Goal: Information Seeking & Learning: Learn about a topic

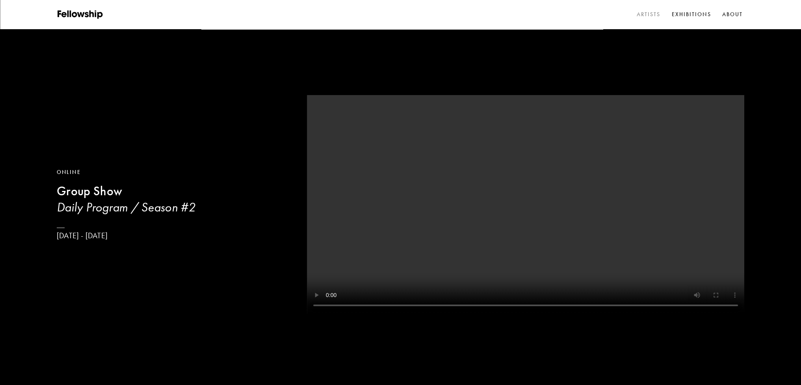
click at [649, 15] on link "Artists" at bounding box center [648, 15] width 27 height 12
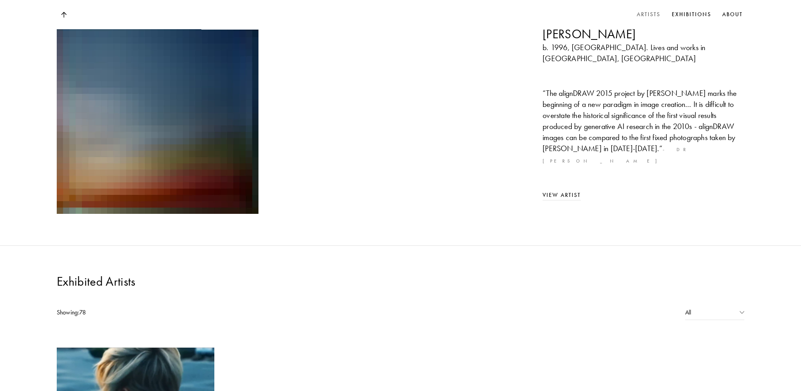
scroll to position [276, 0]
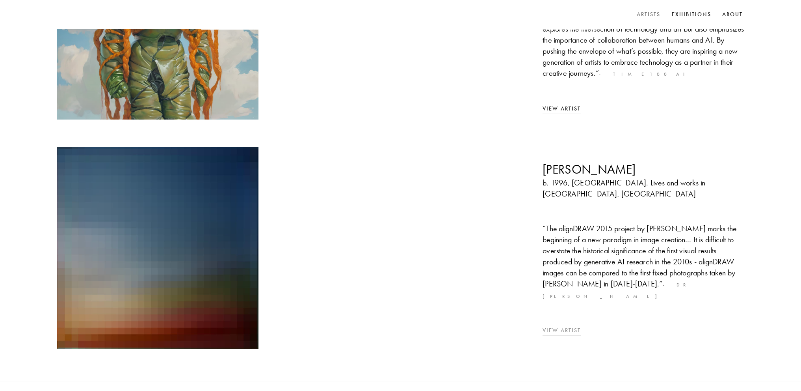
click at [125, 179] on img at bounding box center [158, 248] width 212 height 212
click at [220, 155] on img at bounding box center [158, 248] width 212 height 212
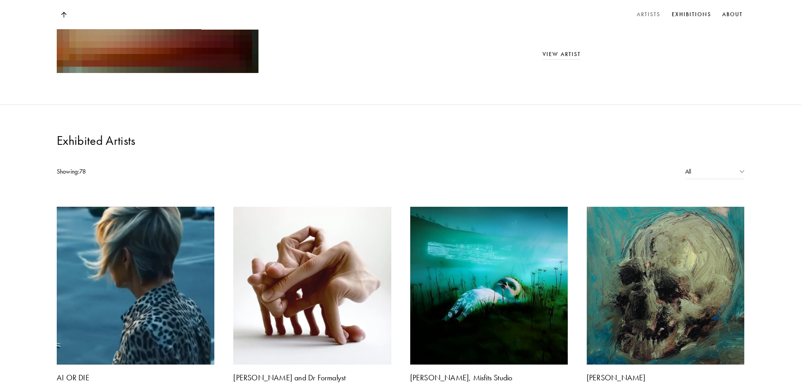
scroll to position [828, 0]
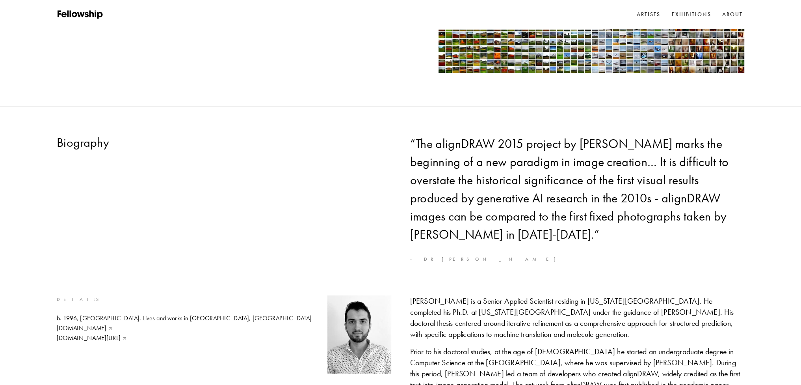
scroll to position [355, 0]
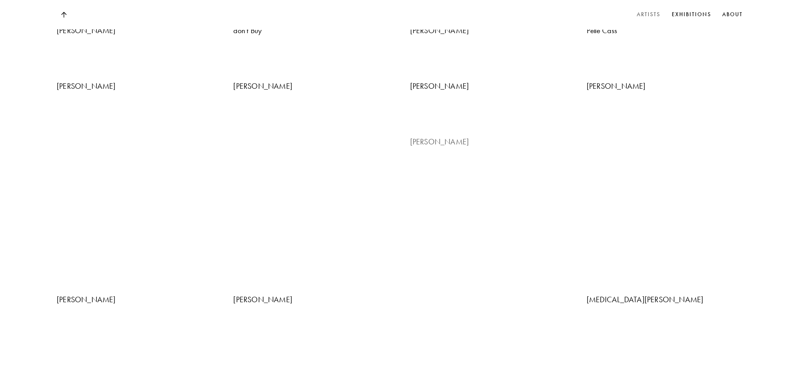
scroll to position [709, 0]
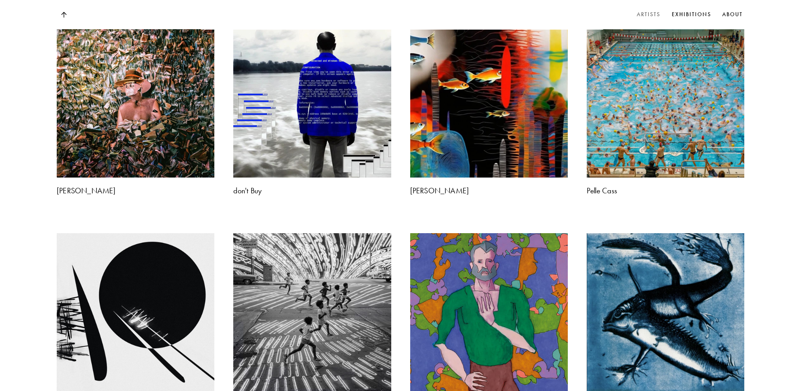
scroll to position [1143, 0]
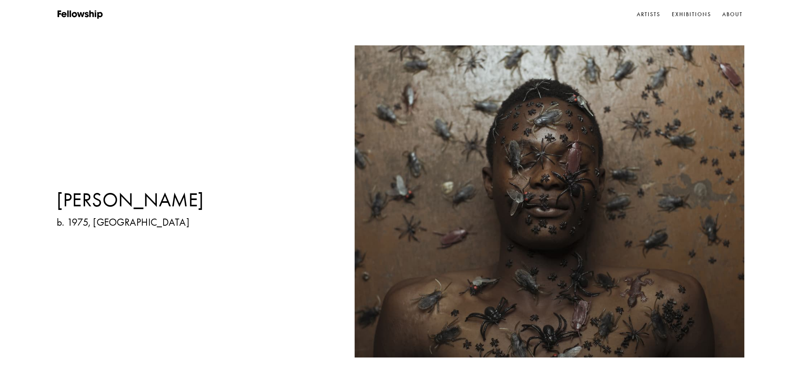
click at [643, 148] on img at bounding box center [524, 201] width 441 height 312
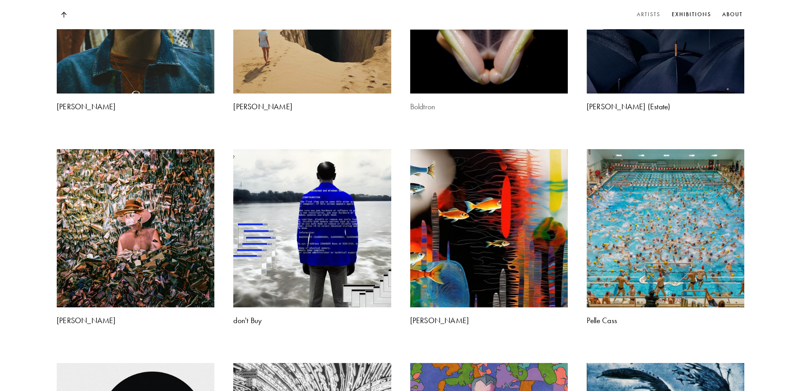
scroll to position [1025, 0]
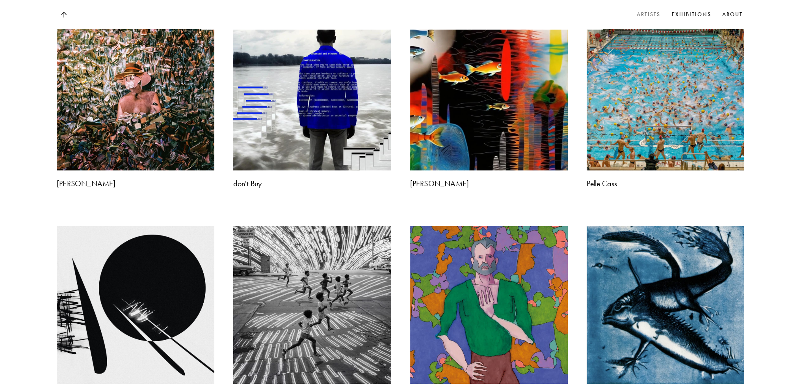
scroll to position [1182, 0]
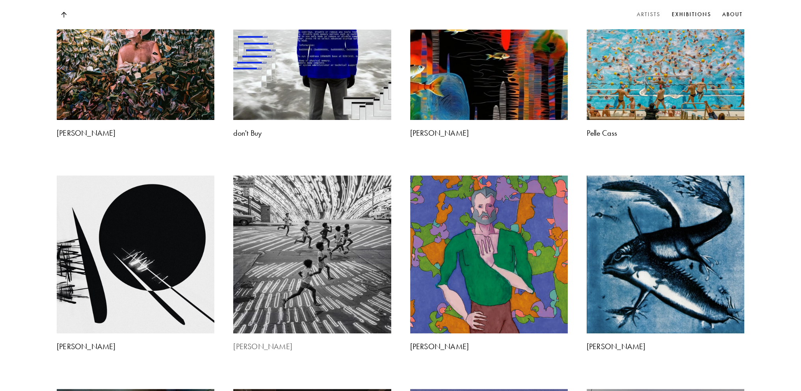
click at [301, 171] on img at bounding box center [312, 254] width 166 height 166
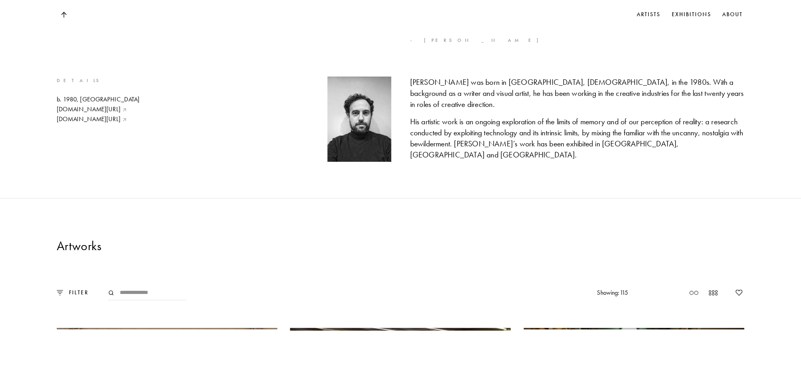
scroll to position [355, 0]
